Goal: Task Accomplishment & Management: Use online tool/utility

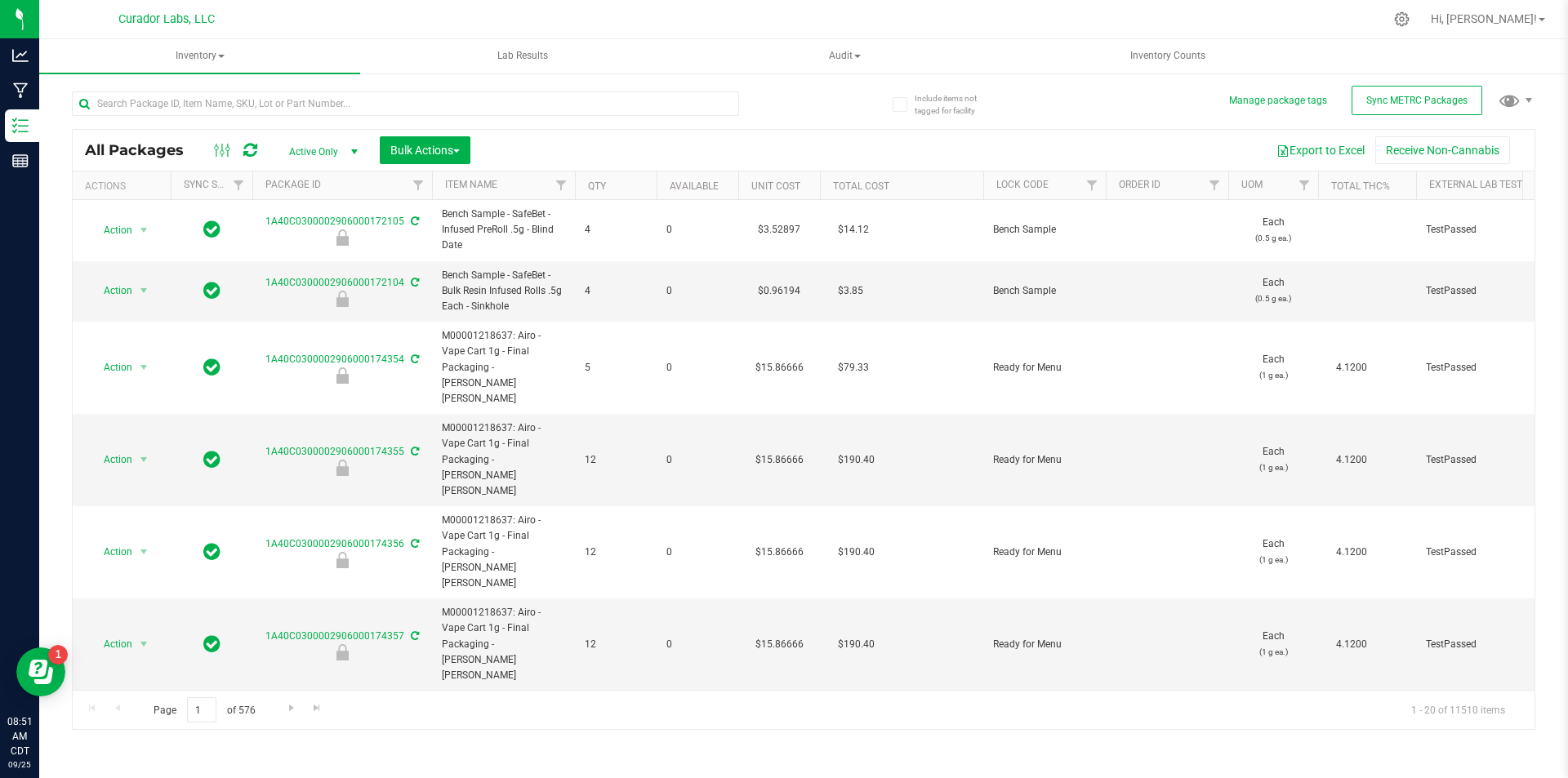
click at [784, 102] on div at bounding box center [438, 102] width 732 height 53
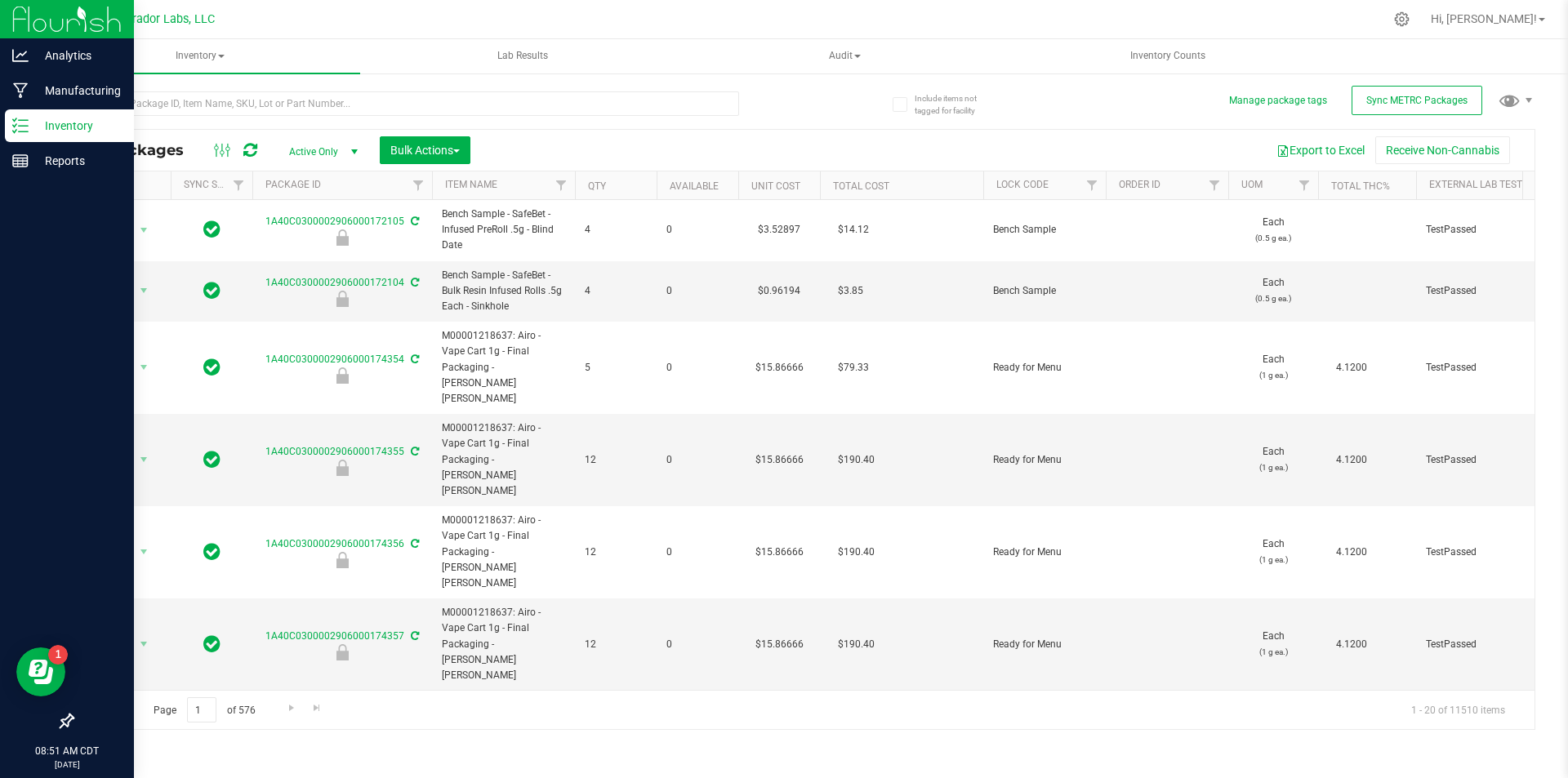
click at [34, 129] on p "Inventory" at bounding box center [78, 126] width 98 height 20
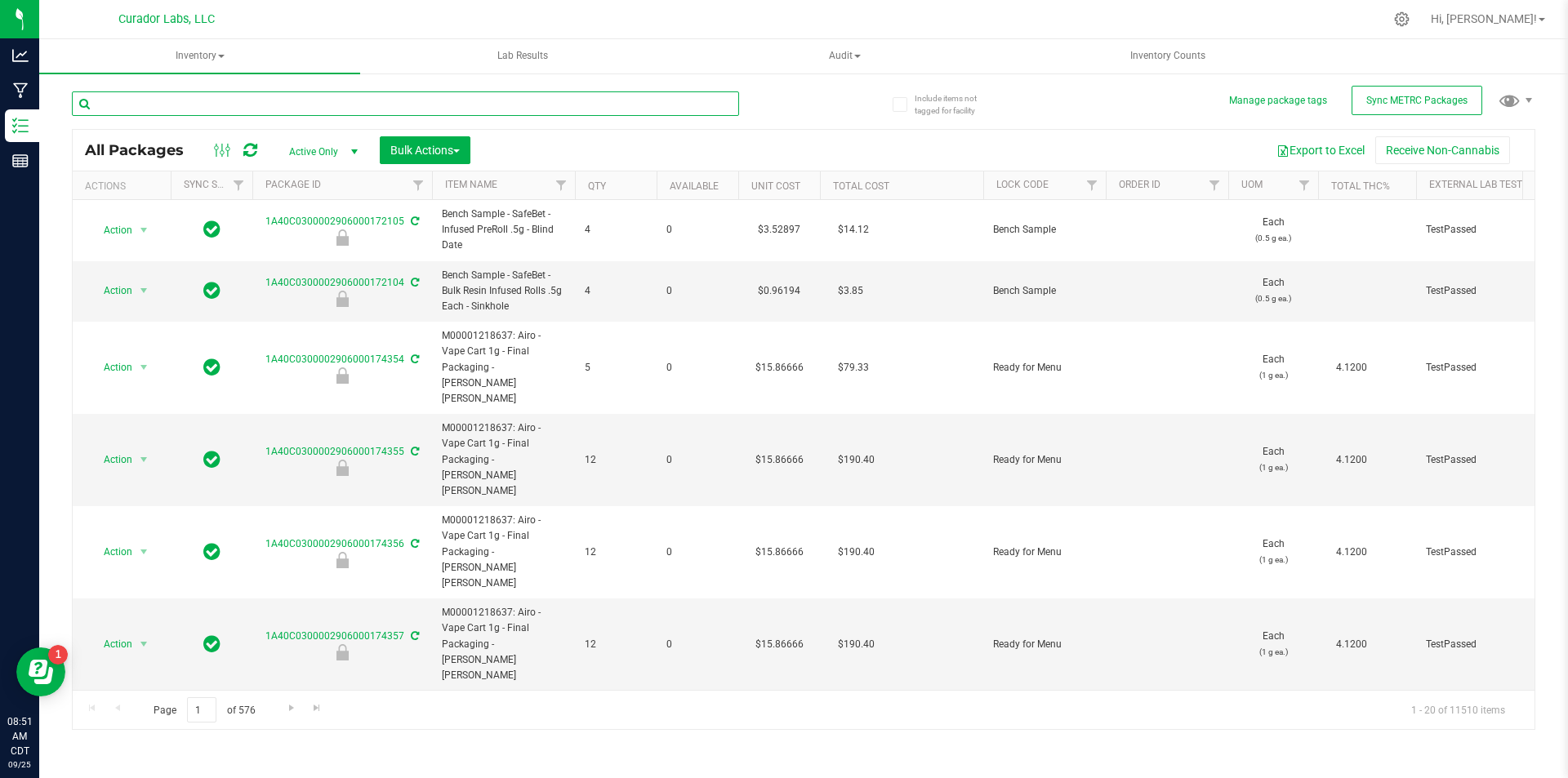
click at [267, 103] on input "text" at bounding box center [406, 103] width 667 height 24
click at [801, 113] on div at bounding box center [438, 102] width 732 height 53
click at [807, 102] on div "All Packages Active Only Active Only Lab Samples Locked All External Internal B…" at bounding box center [803, 403] width 1463 height 654
click at [774, 140] on div "Export to Excel Receive Non-Cannabis" at bounding box center [1002, 150] width 1039 height 28
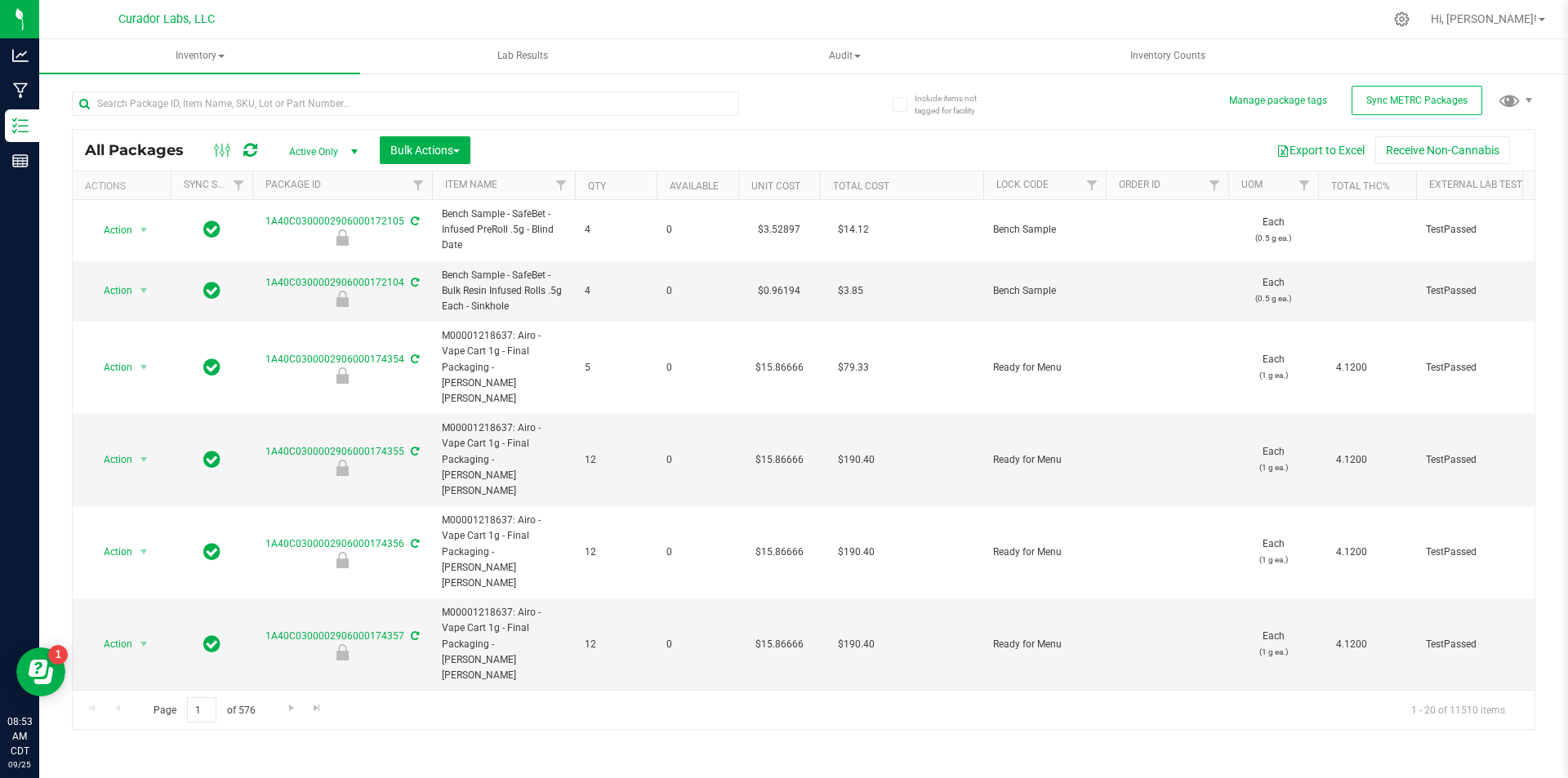
click at [800, 92] on div at bounding box center [438, 102] width 732 height 53
click at [750, 98] on div at bounding box center [438, 102] width 732 height 53
click at [554, 708] on div "Page 1 of 576 1 - 20 of 11510 items" at bounding box center [803, 709] width 1461 height 39
click at [784, 125] on div at bounding box center [438, 102] width 732 height 53
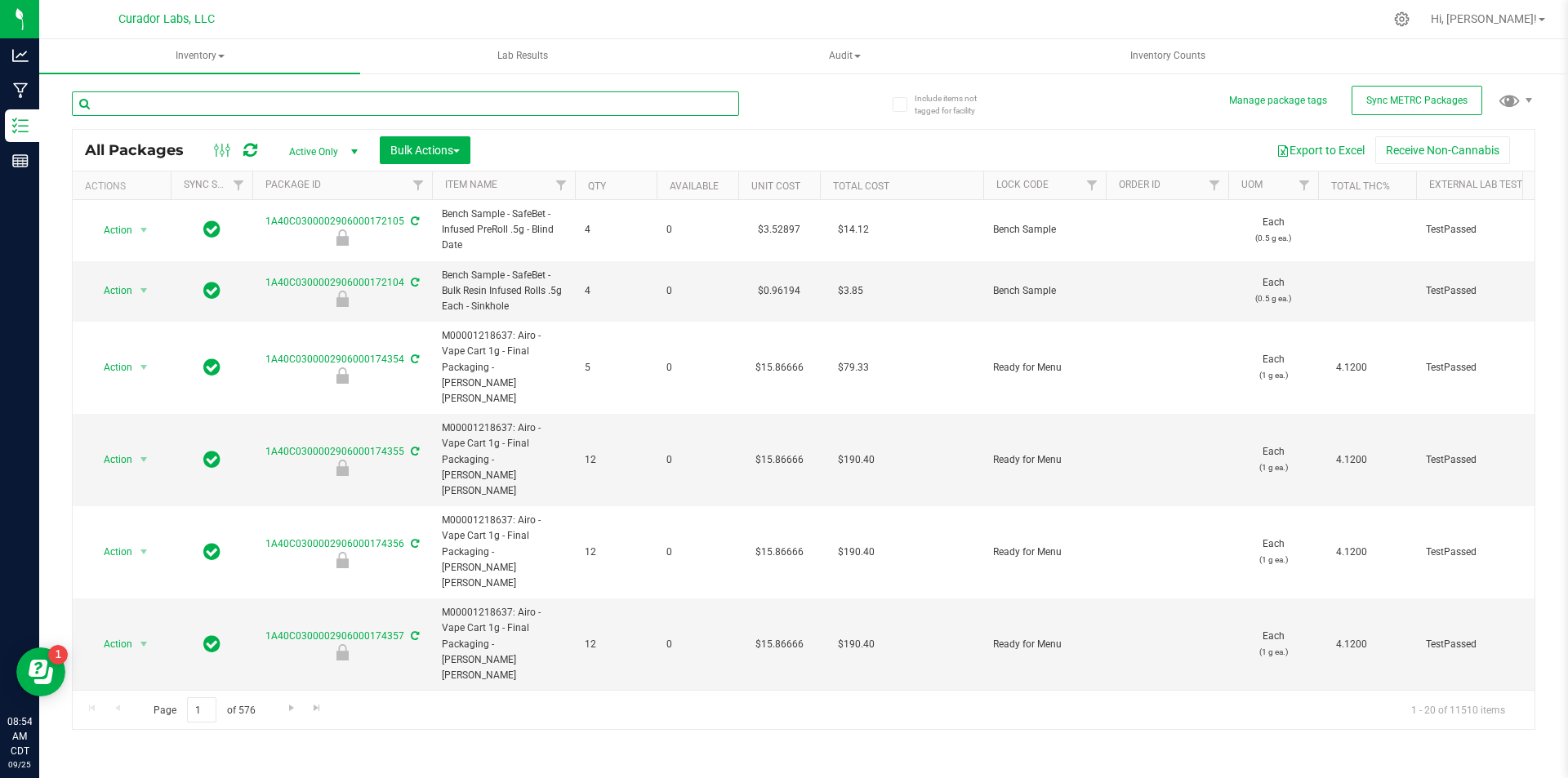
click at [265, 101] on input "text" at bounding box center [406, 103] width 667 height 24
click at [181, 103] on input "text" at bounding box center [406, 103] width 667 height 24
type input "blue dream"
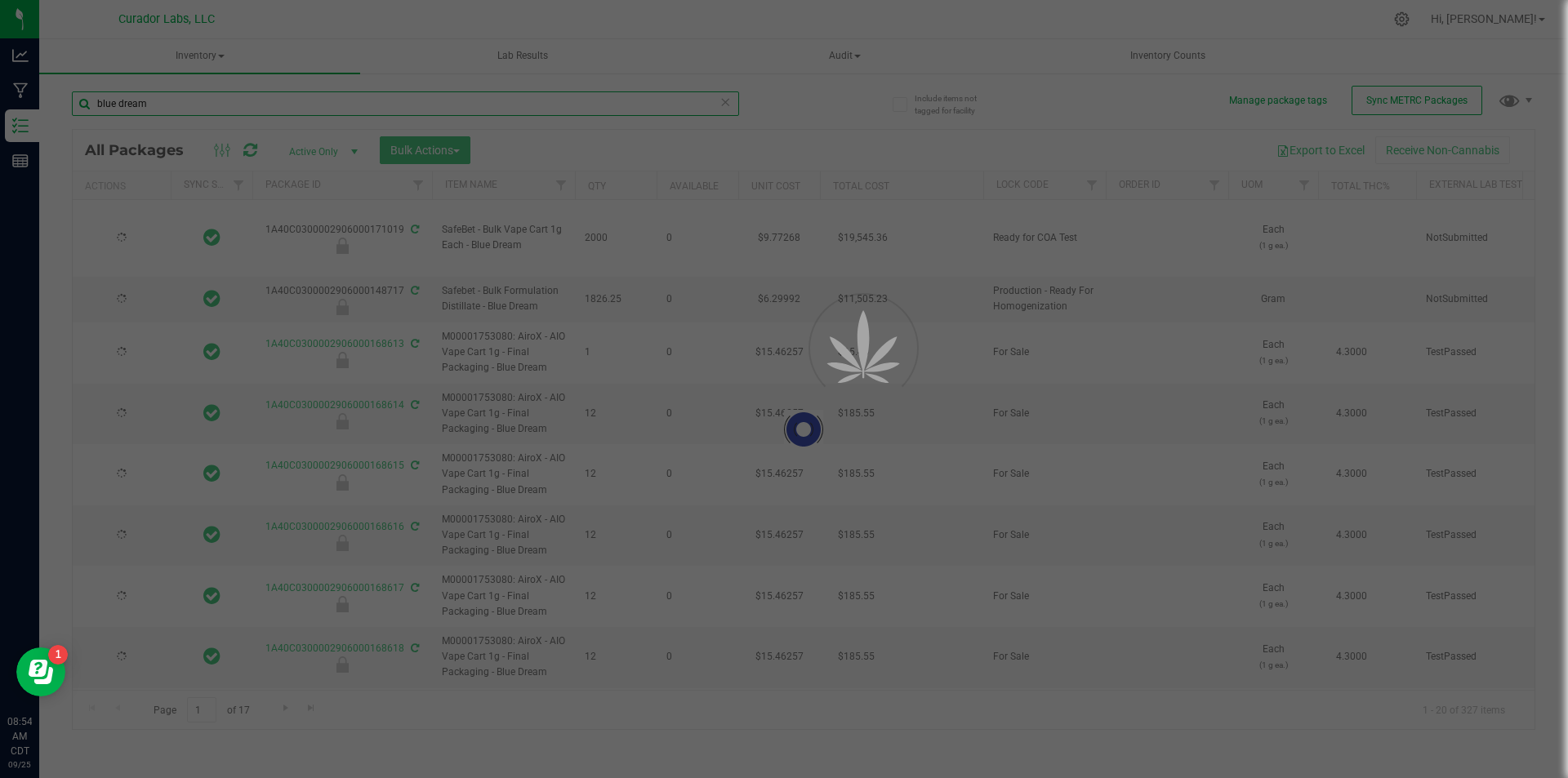
type input "[DATE]"
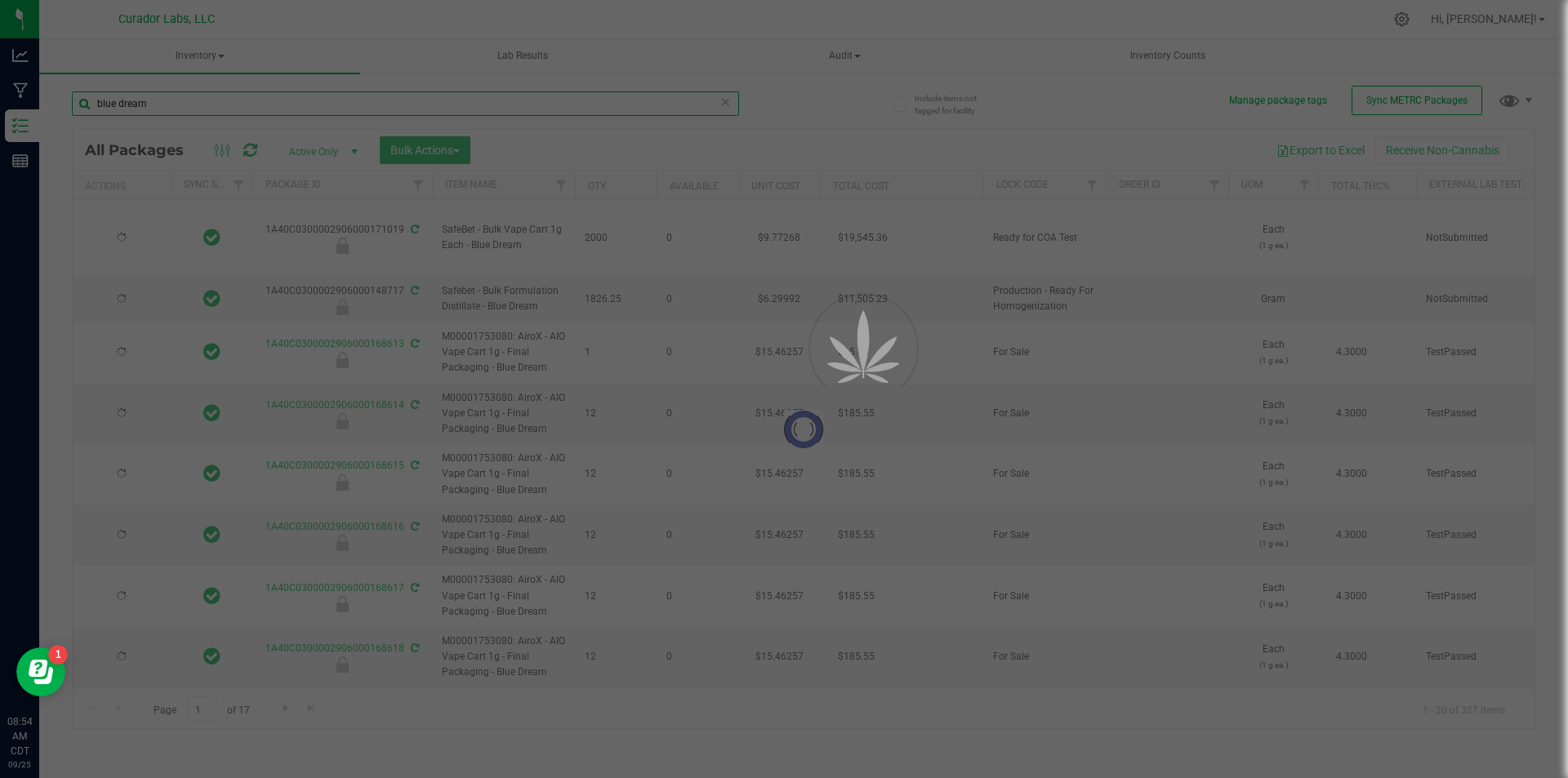
type input "[DATE]"
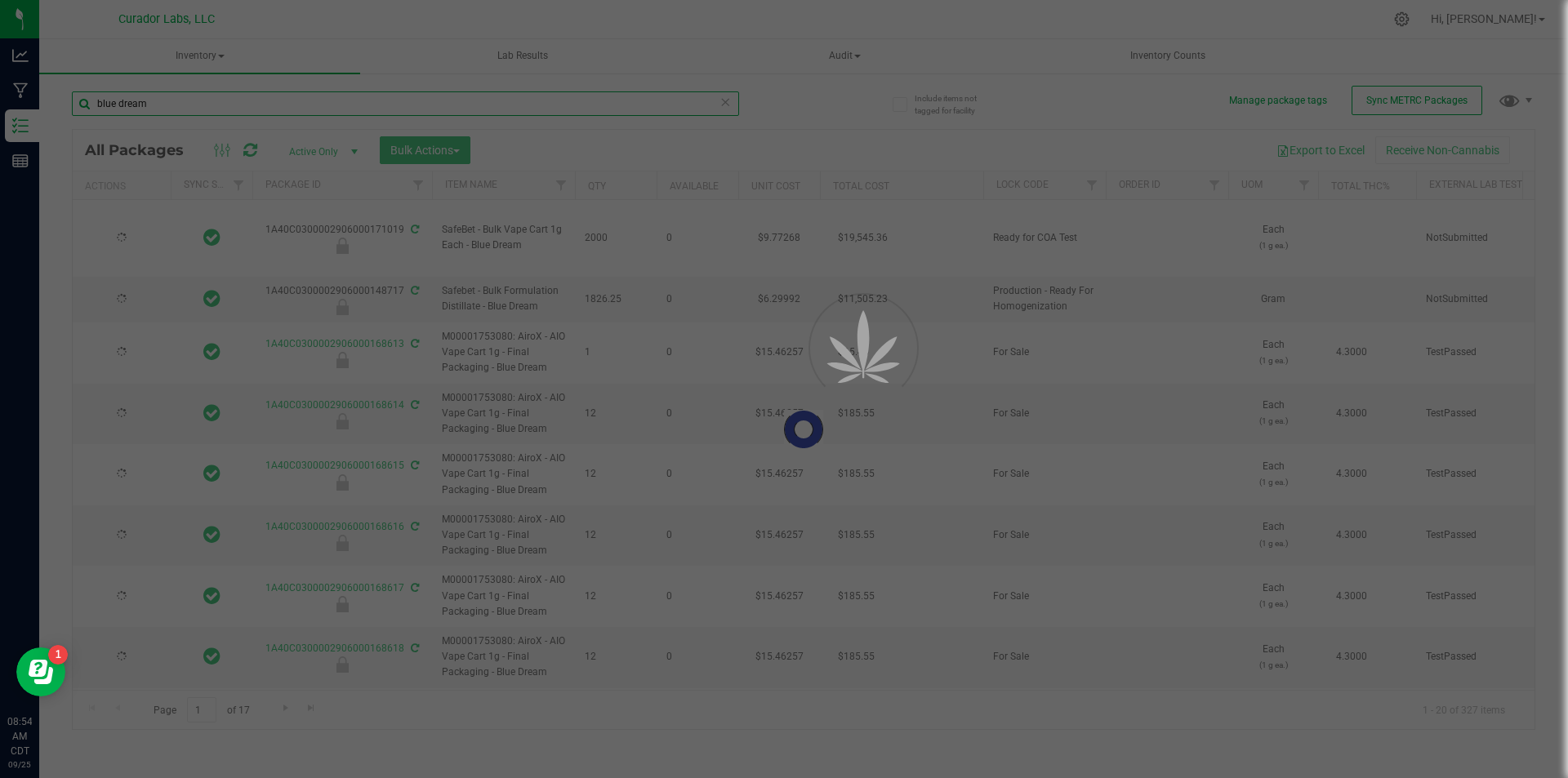
type input "[DATE]"
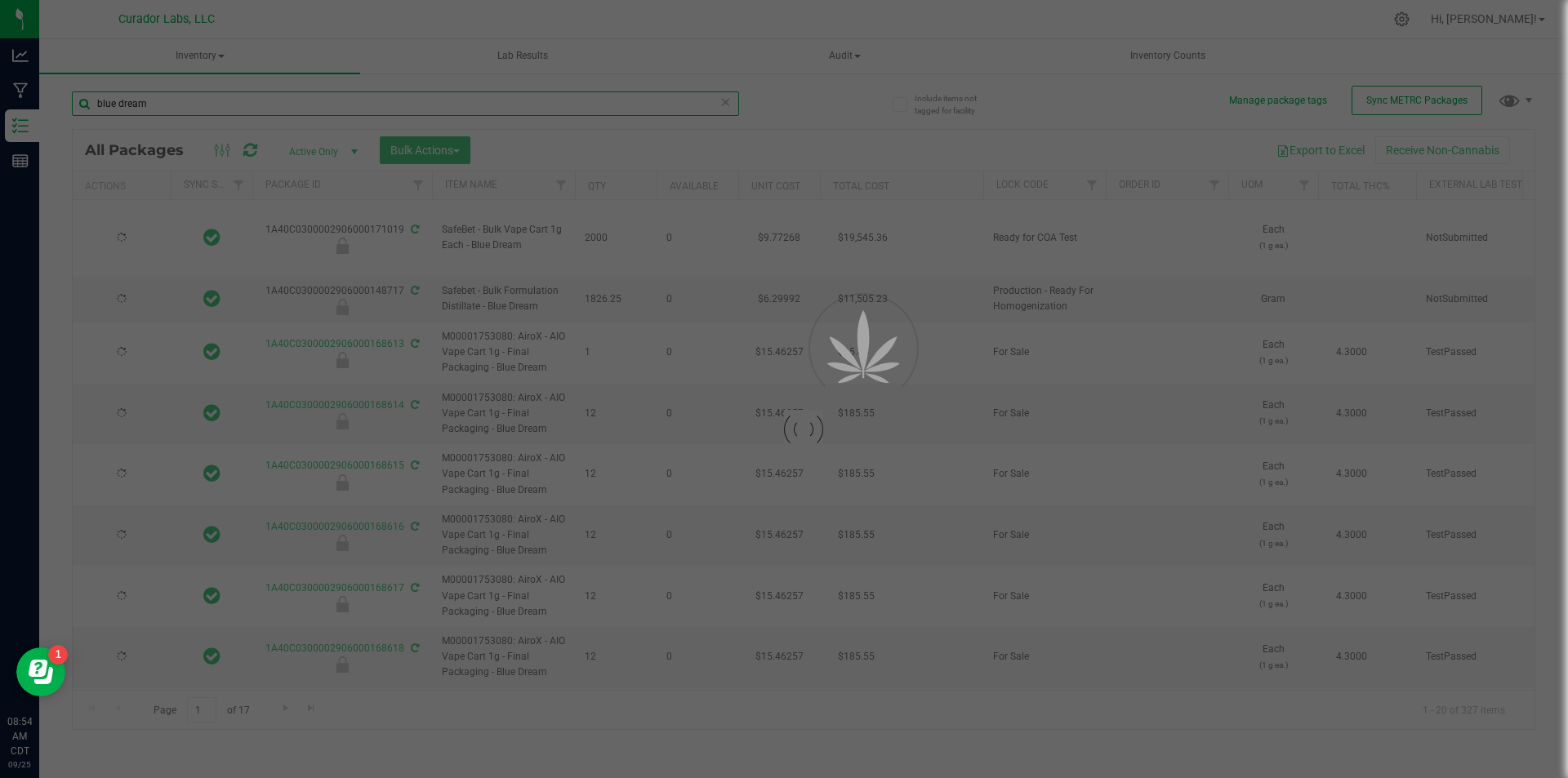
type input "[DATE]"
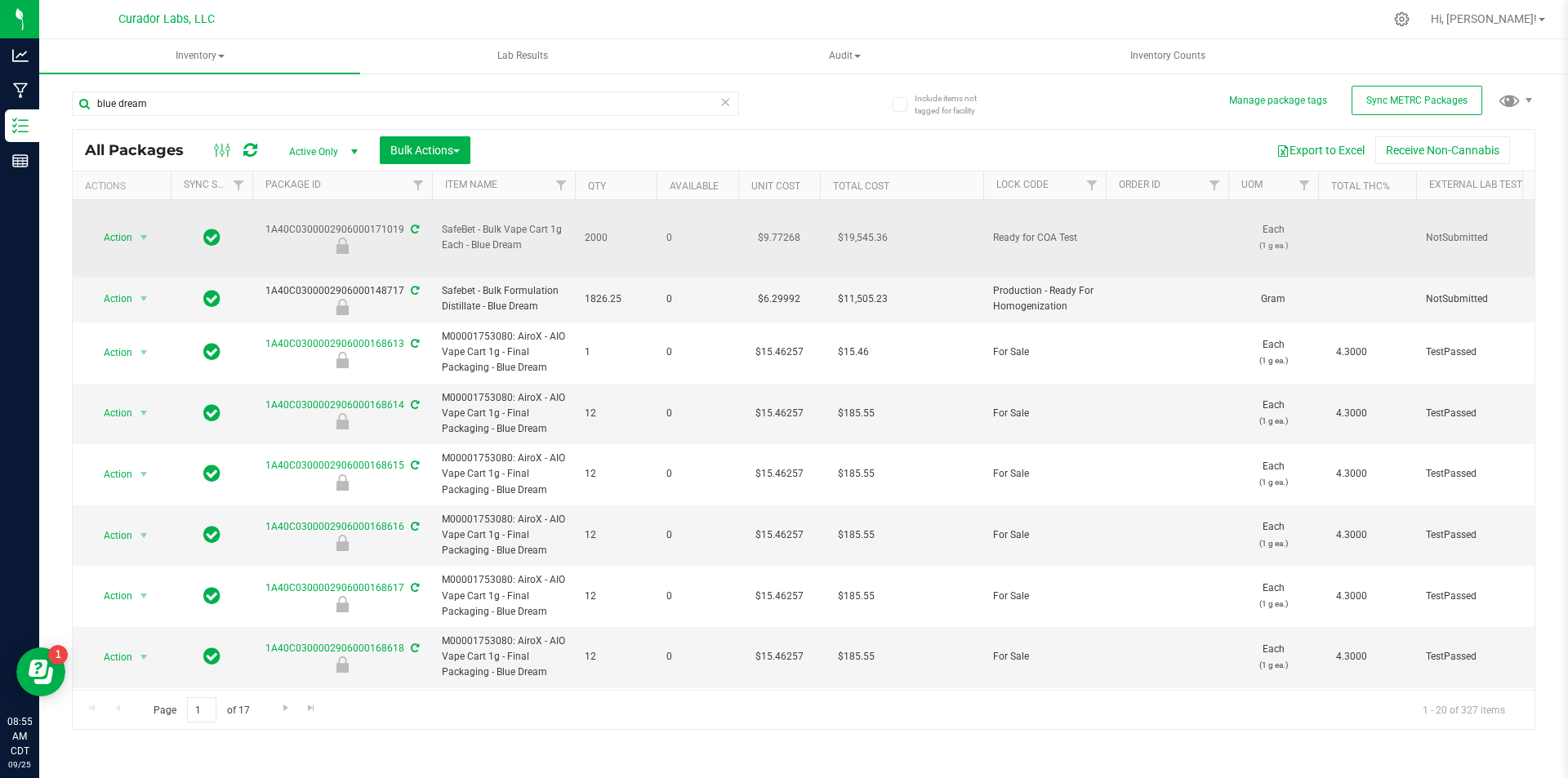
click at [411, 225] on icon at bounding box center [415, 229] width 8 height 10
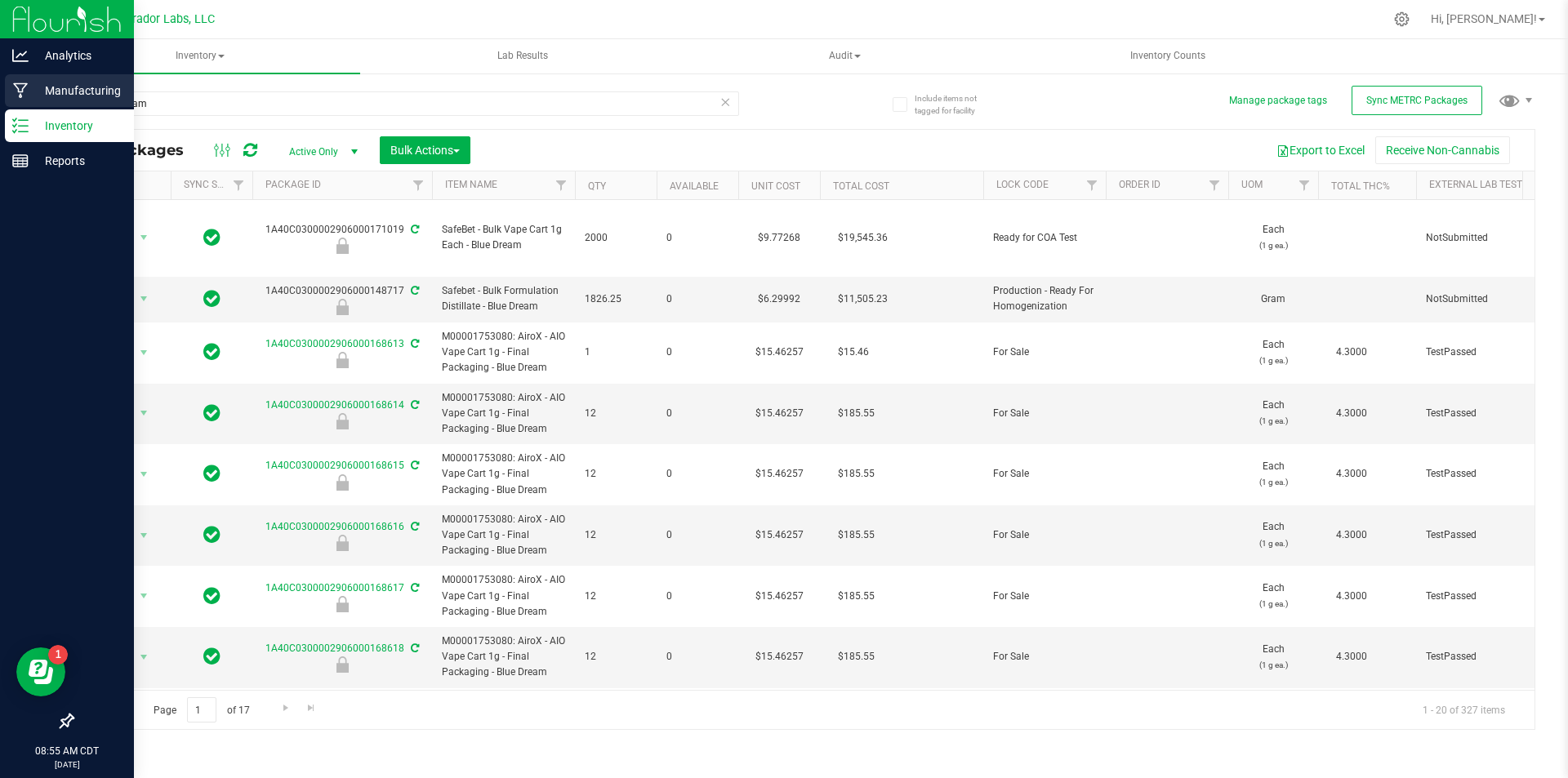
click at [18, 94] on icon at bounding box center [21, 91] width 15 height 16
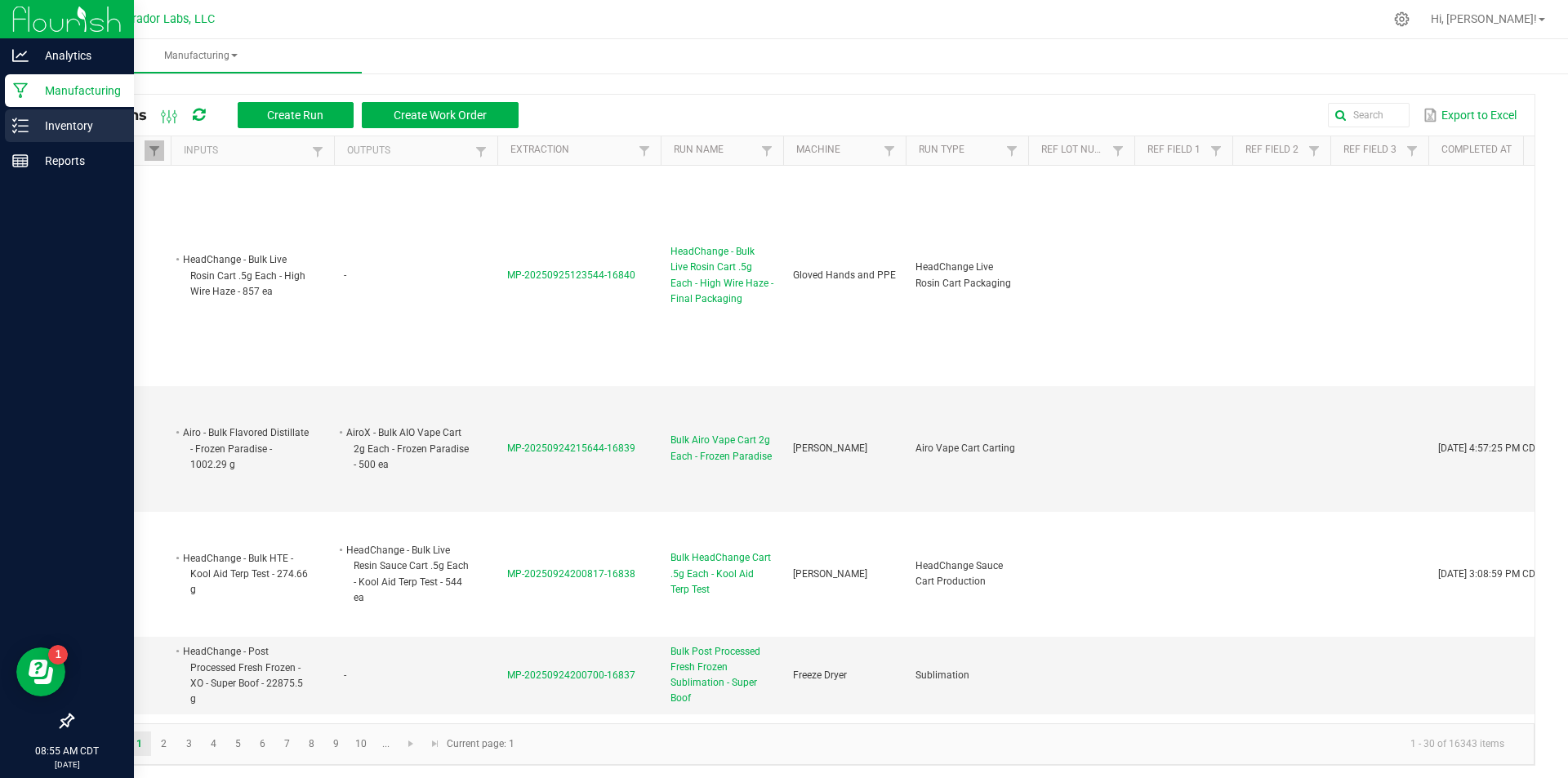
click at [53, 121] on p "Inventory" at bounding box center [78, 126] width 98 height 20
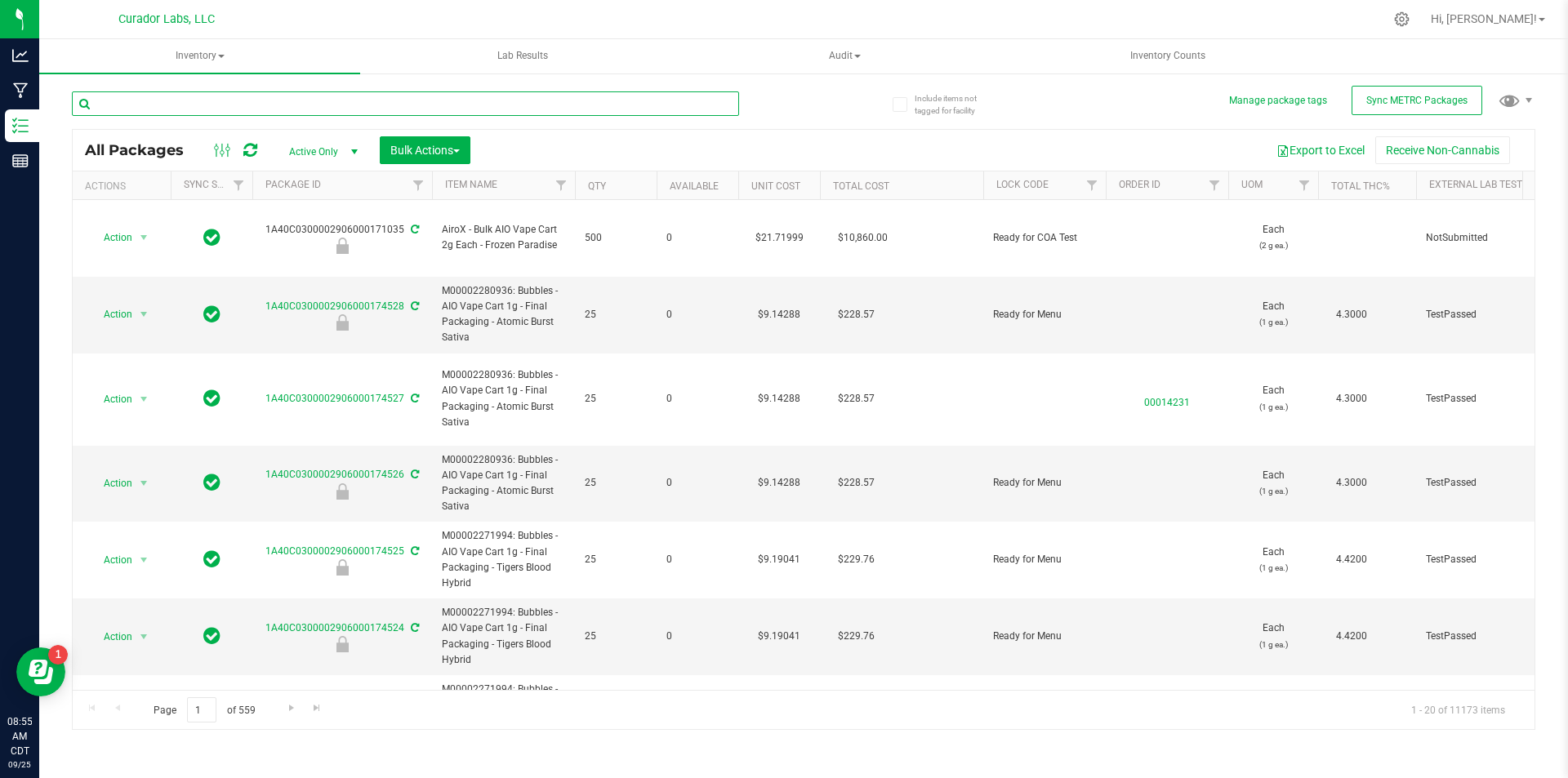
click at [116, 103] on input "text" at bounding box center [406, 103] width 667 height 24
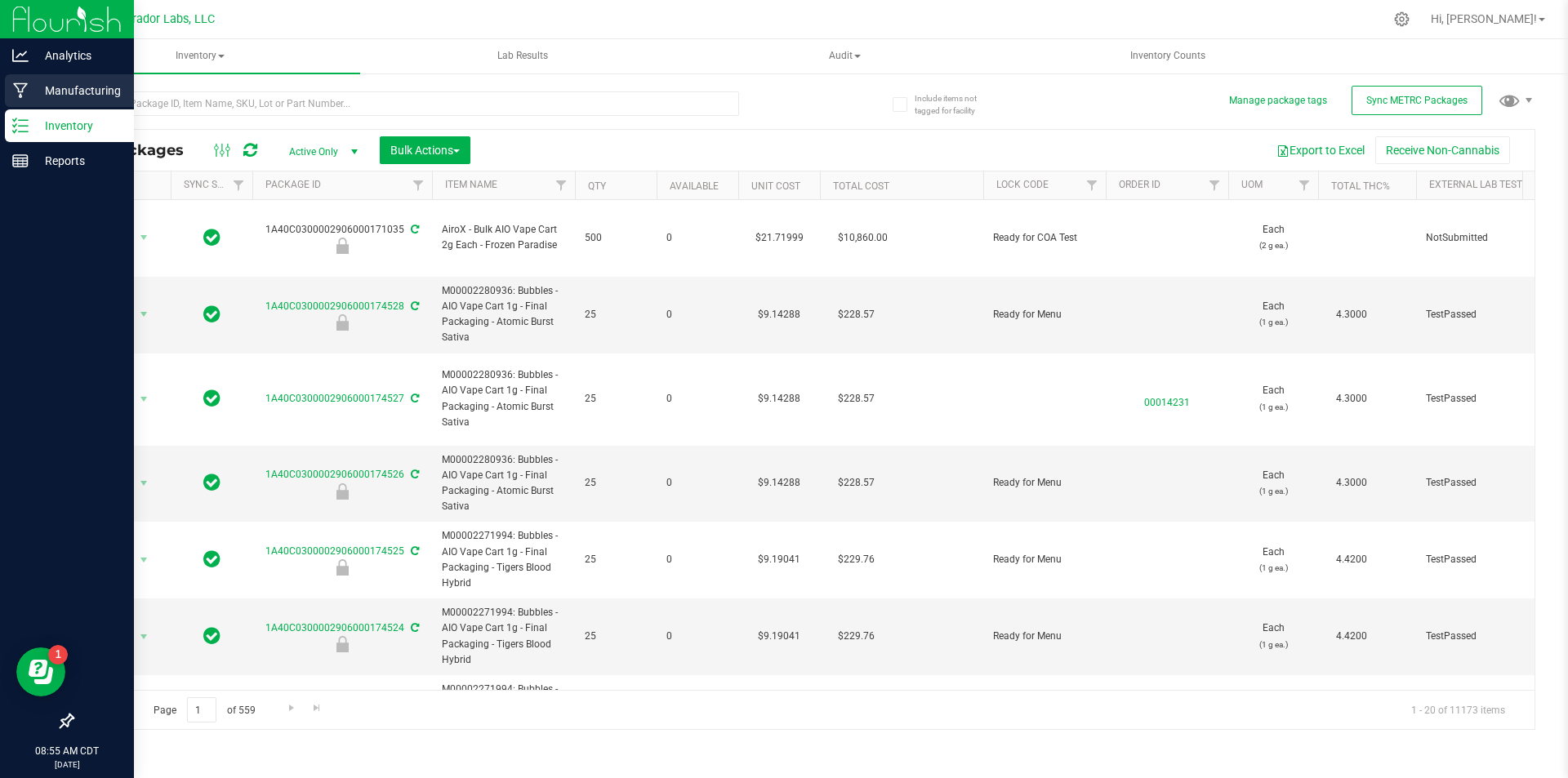
click at [50, 88] on p "Manufacturing" at bounding box center [78, 91] width 98 height 20
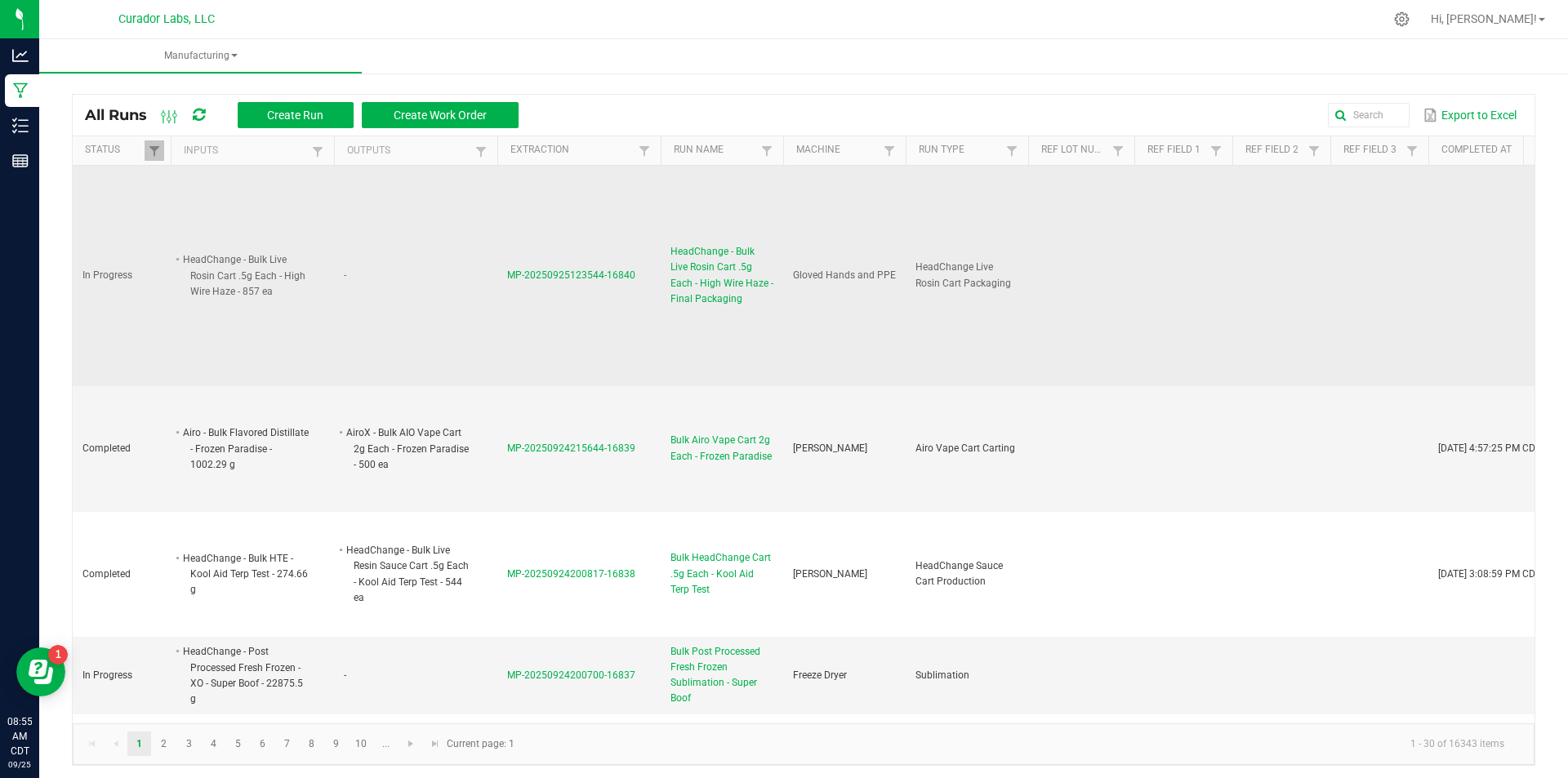
click at [710, 271] on span "HeadChange - Bulk Live Rosin Cart .5g Each - High Wire Haze - Final Packaging" at bounding box center [721, 275] width 103 height 63
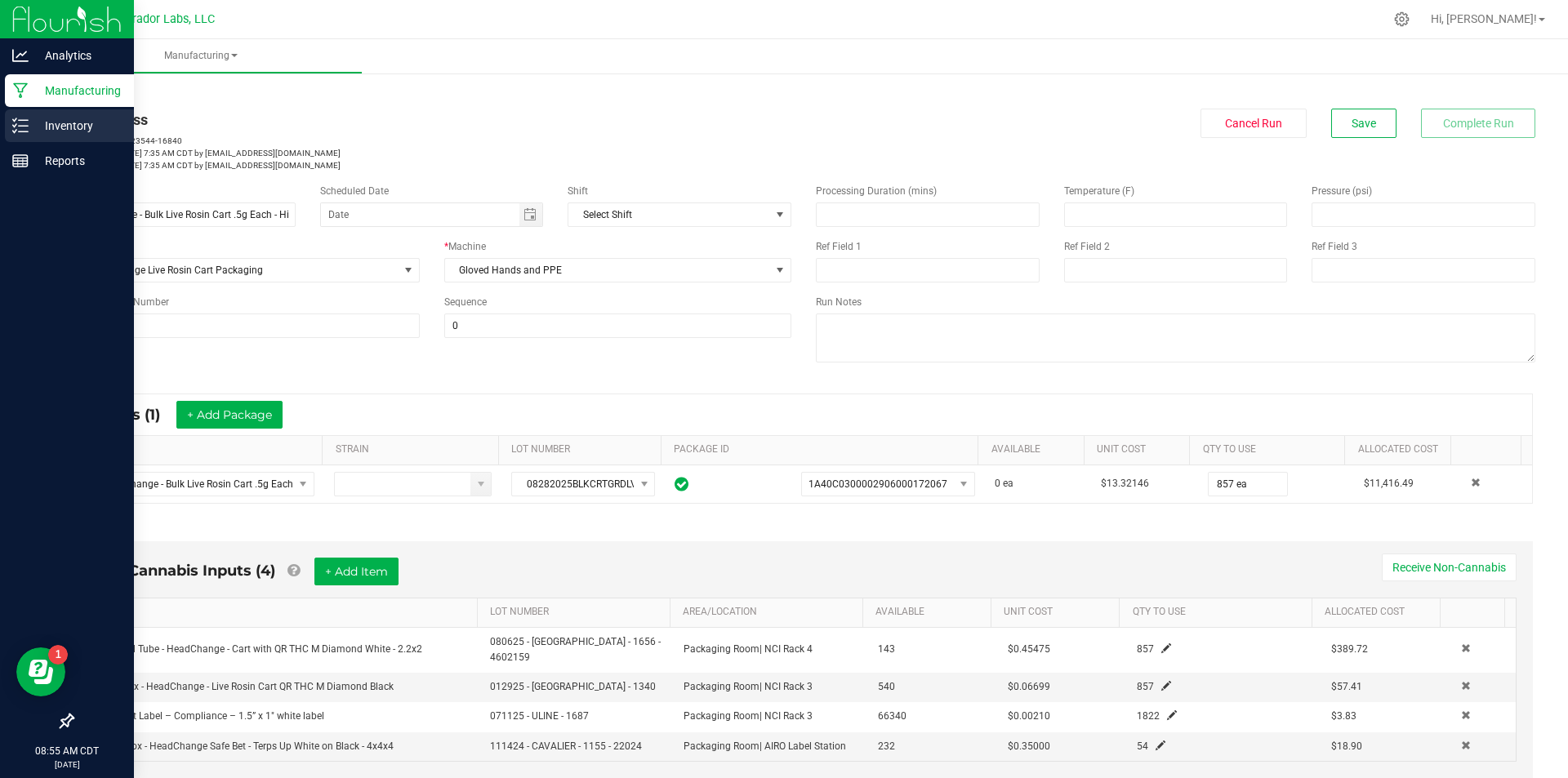
click at [12, 137] on div "Inventory" at bounding box center [69, 126] width 129 height 33
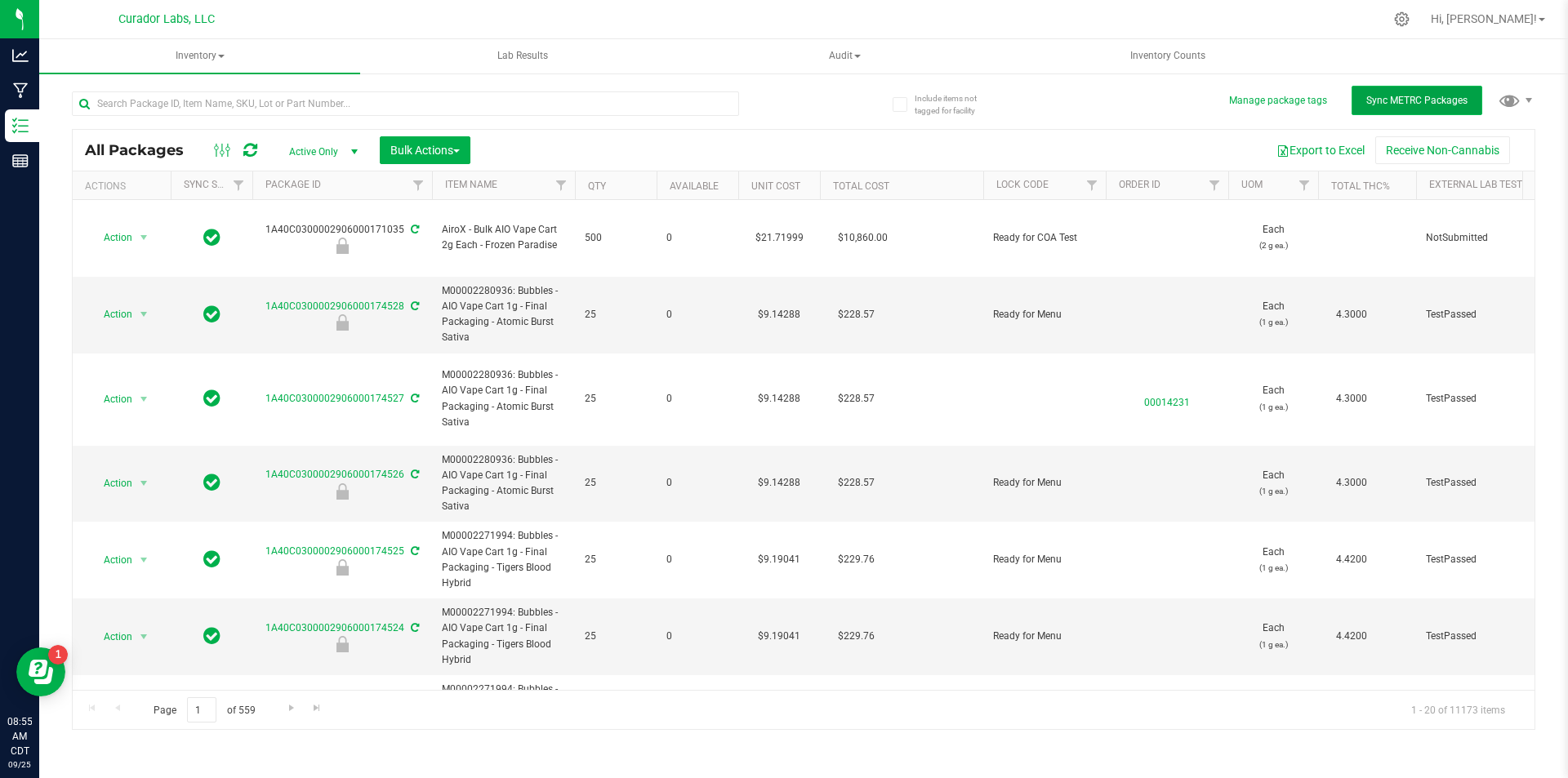
click at [1404, 98] on span "Sync METRC Packages" at bounding box center [1416, 100] width 102 height 12
